Goal: Information Seeking & Learning: Understand process/instructions

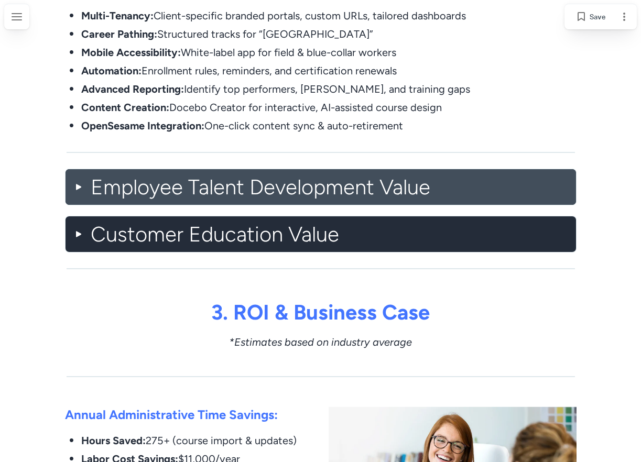
scroll to position [996, 0]
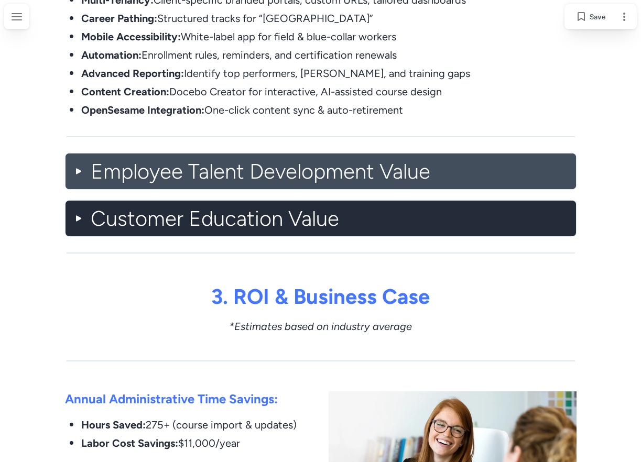
click at [382, 181] on h2 "Employee Talent Development Value" at bounding box center [329, 171] width 477 height 27
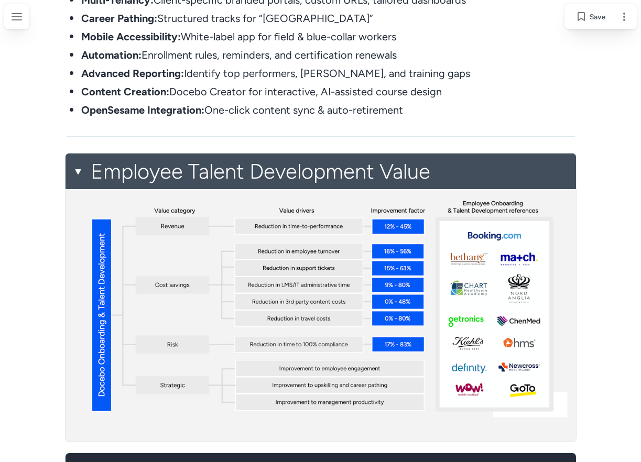
click at [382, 181] on h2 "Employee Talent Development Value" at bounding box center [329, 171] width 477 height 27
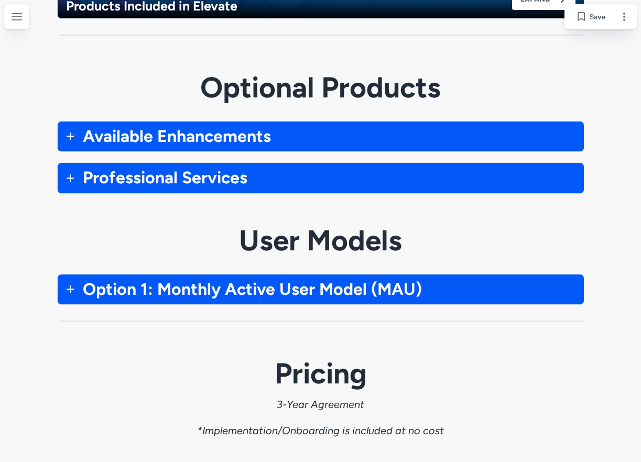
scroll to position [2988, 0]
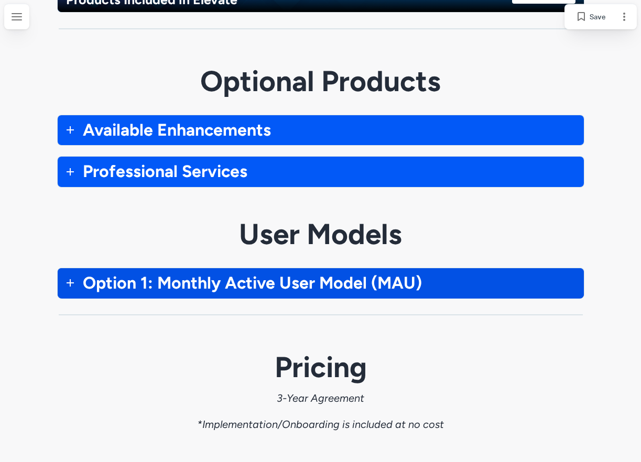
click at [363, 288] on span "Option 1: Monthly Active User Model (MAU)" at bounding box center [252, 283] width 339 height 20
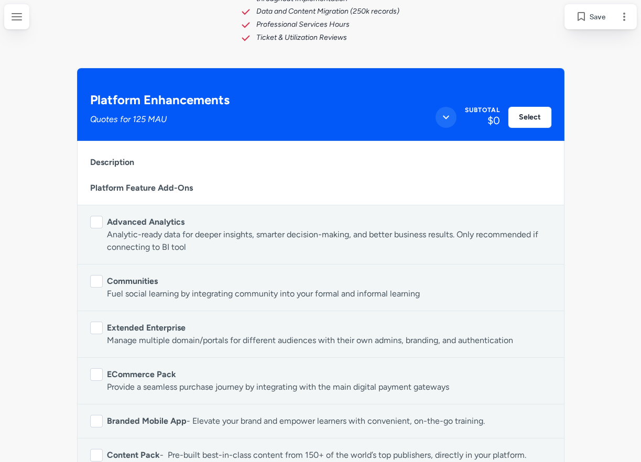
scroll to position [4089, 0]
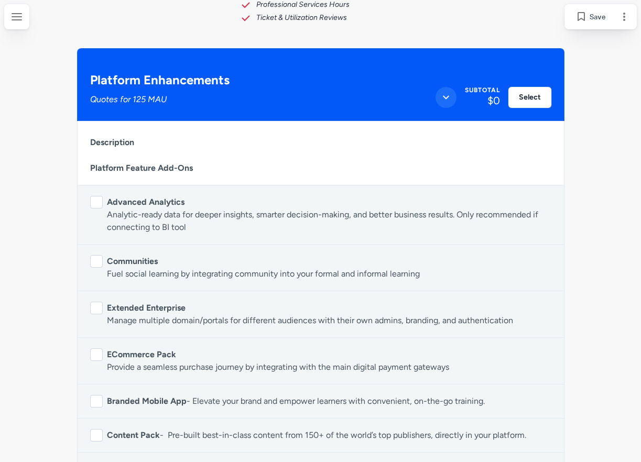
click at [95, 307] on button at bounding box center [96, 308] width 13 height 13
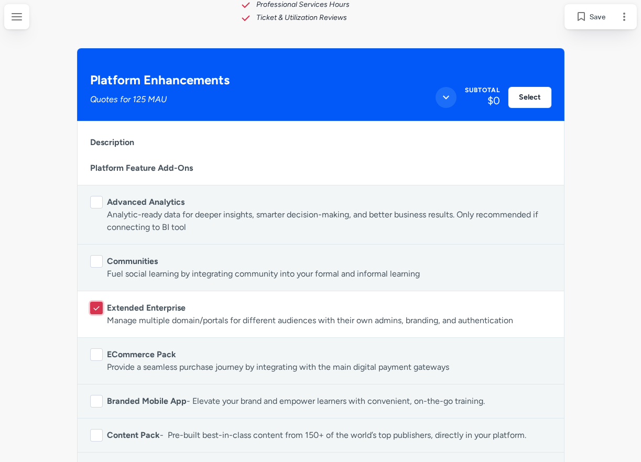
click at [95, 307] on icon at bounding box center [96, 308] width 9 height 9
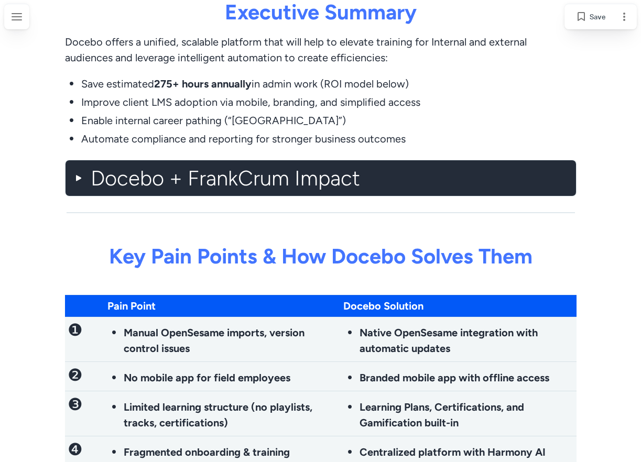
scroll to position [0, 0]
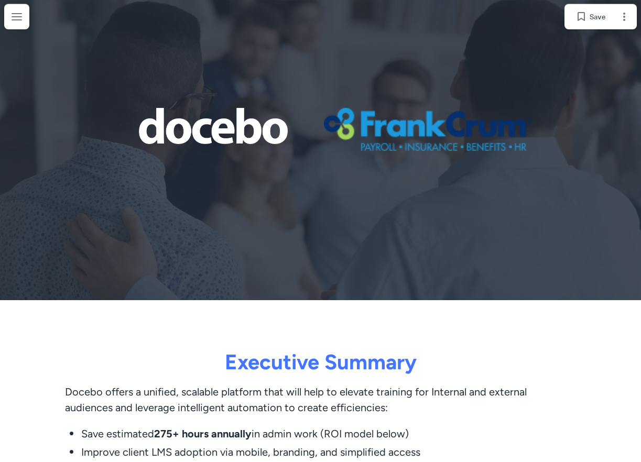
click at [632, 4] on div at bounding box center [320, 150] width 641 height 300
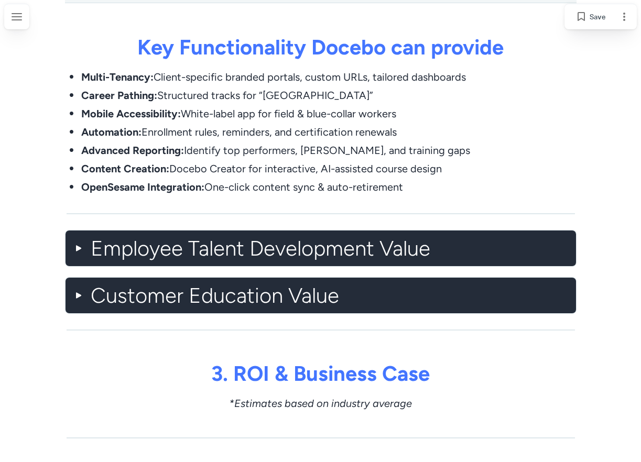
scroll to position [944, 0]
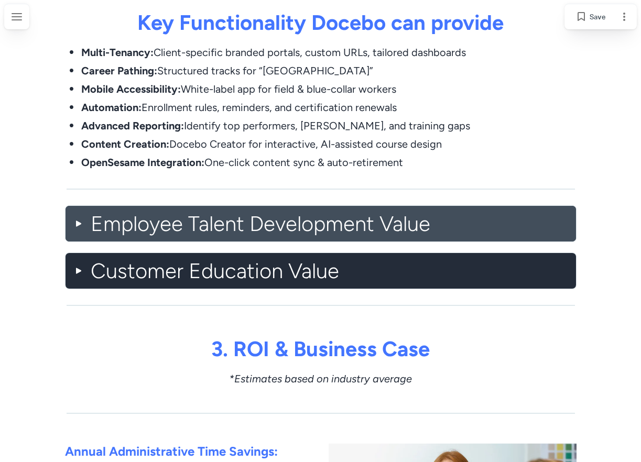
click at [410, 226] on h2 "Employee Talent Development Value" at bounding box center [329, 223] width 477 height 27
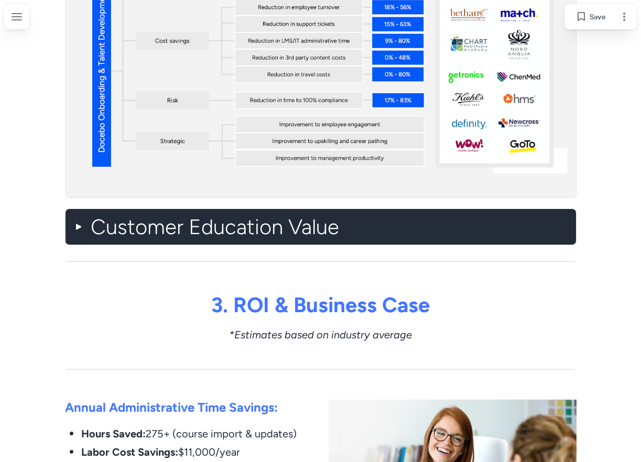
scroll to position [1258, 0]
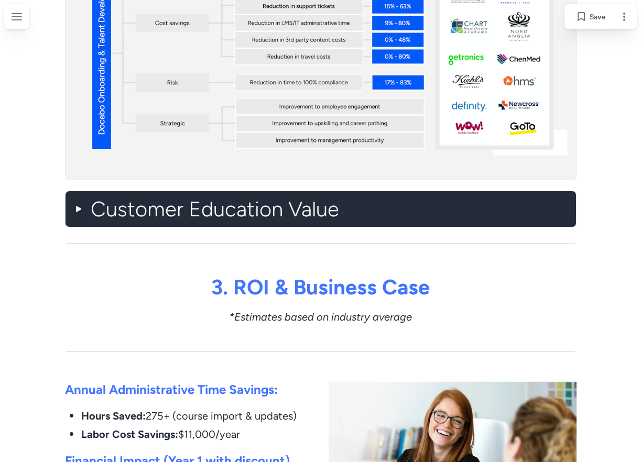
click at [408, 215] on h2 "Customer Education Value" at bounding box center [329, 209] width 477 height 27
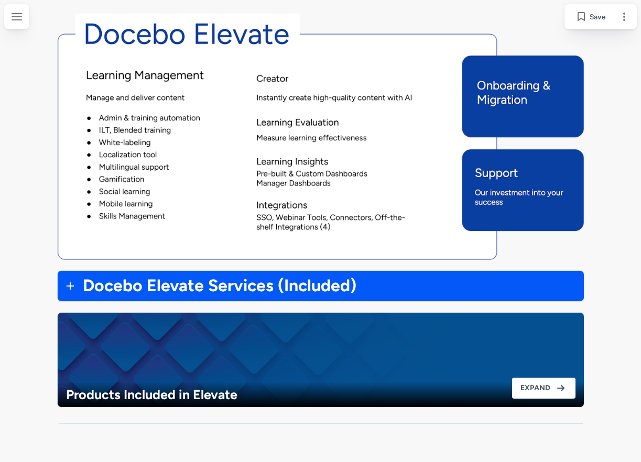
scroll to position [3146, 0]
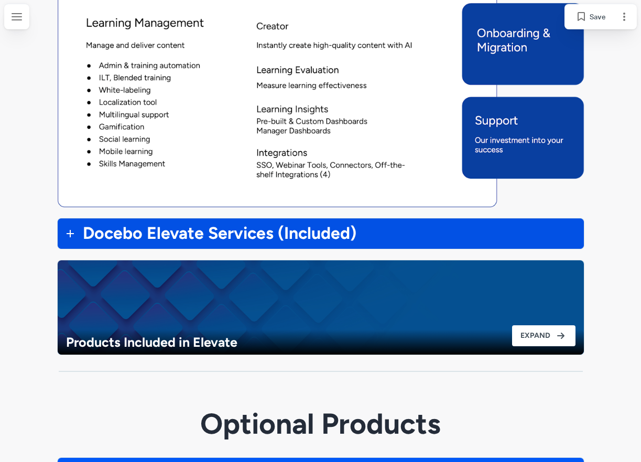
click at [398, 231] on h3 "Docebo Elevate Services (Included)" at bounding box center [329, 234] width 493 height 22
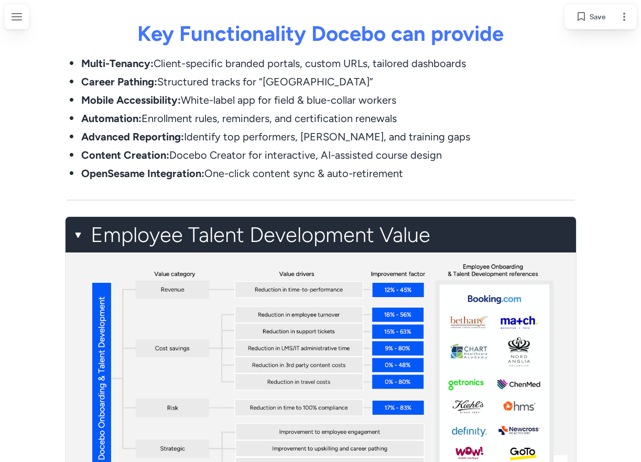
scroll to position [891, 0]
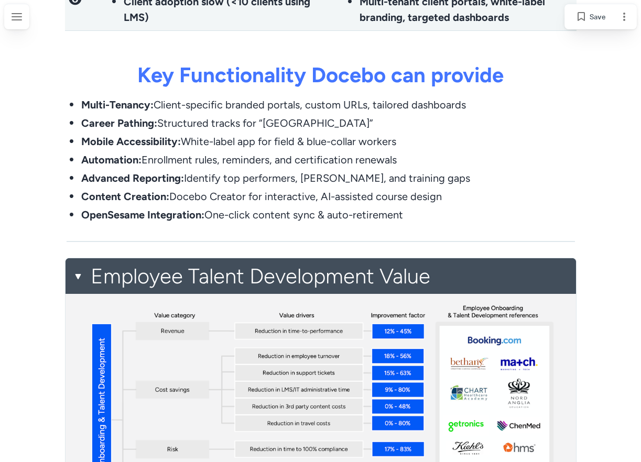
click at [399, 265] on h2 "Employee Talent Development Value" at bounding box center [329, 276] width 477 height 27
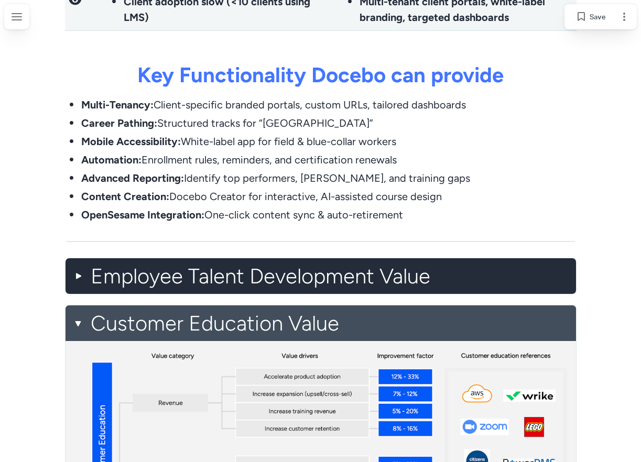
click at [399, 320] on h2 "Customer Education Value" at bounding box center [329, 323] width 477 height 27
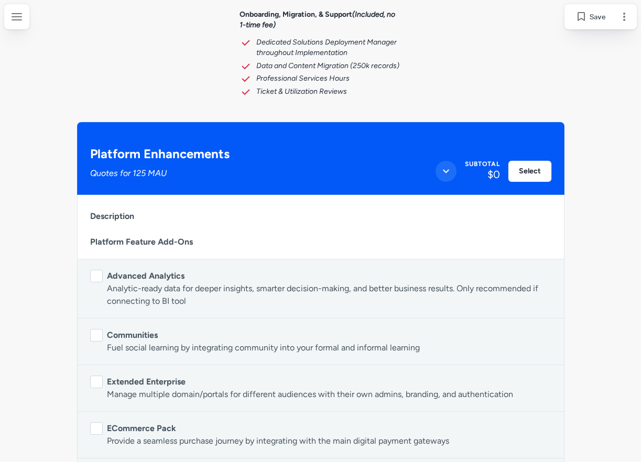
scroll to position [4561, 0]
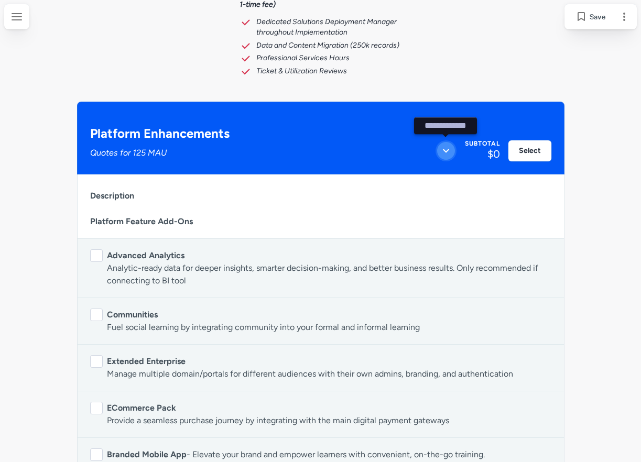
click at [449, 152] on icon "Close section" at bounding box center [446, 151] width 13 height 13
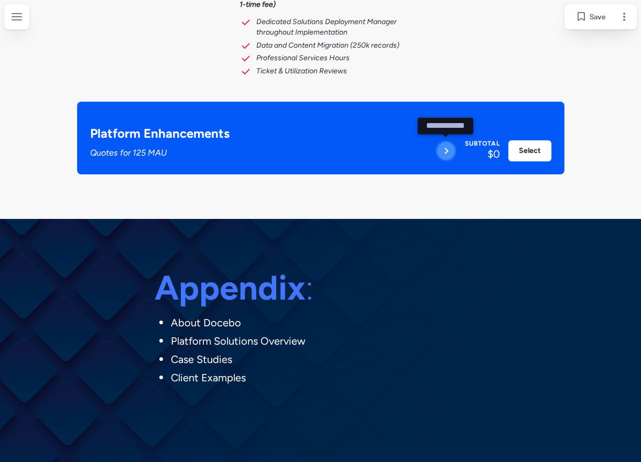
click at [449, 152] on icon "Open section" at bounding box center [446, 151] width 13 height 13
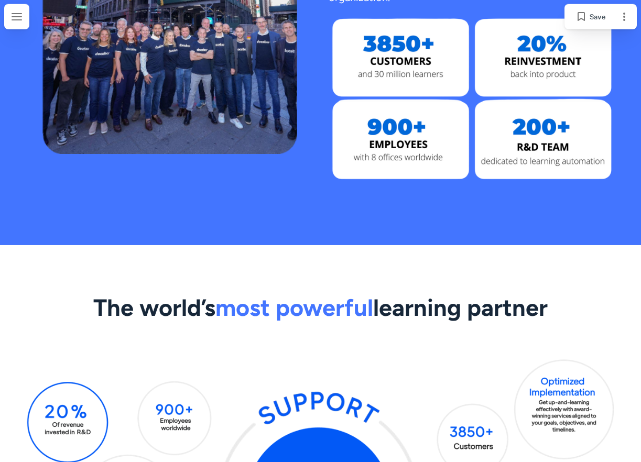
scroll to position [5819, 0]
